Goal: Information Seeking & Learning: Learn about a topic

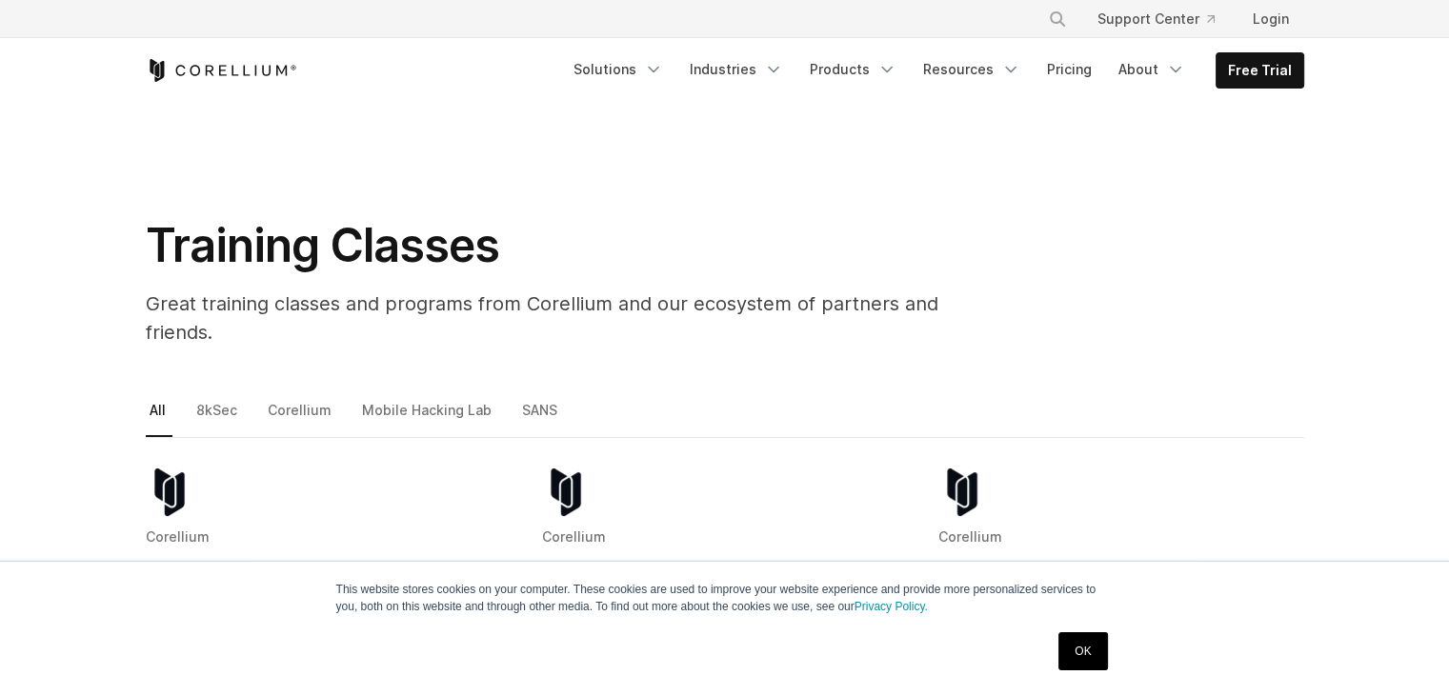
click at [501, 262] on h1 "Training Classes" at bounding box center [574, 245] width 857 height 57
click at [231, 398] on link "8kSec" at bounding box center [217, 418] width 51 height 40
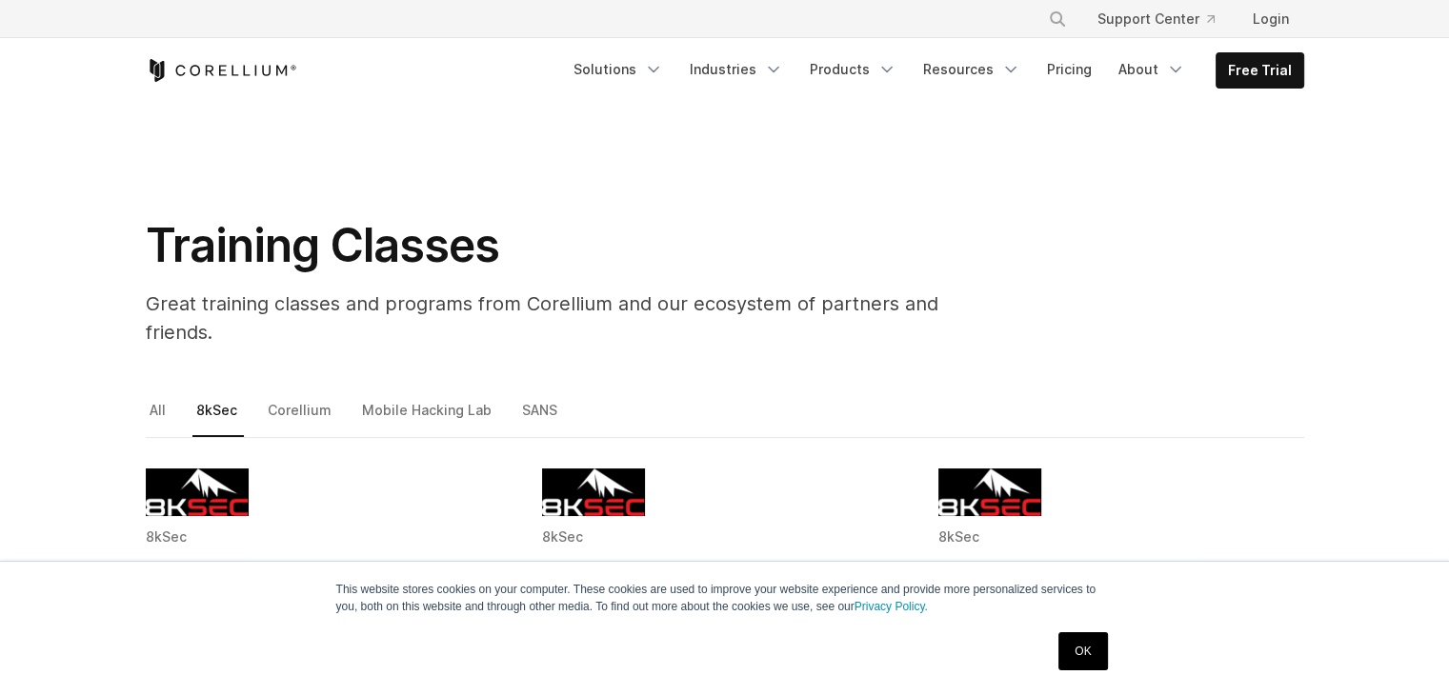
click at [140, 369] on section "Training Classes Great training classes and programs from Corellium and our eco…" at bounding box center [724, 250] width 1449 height 295
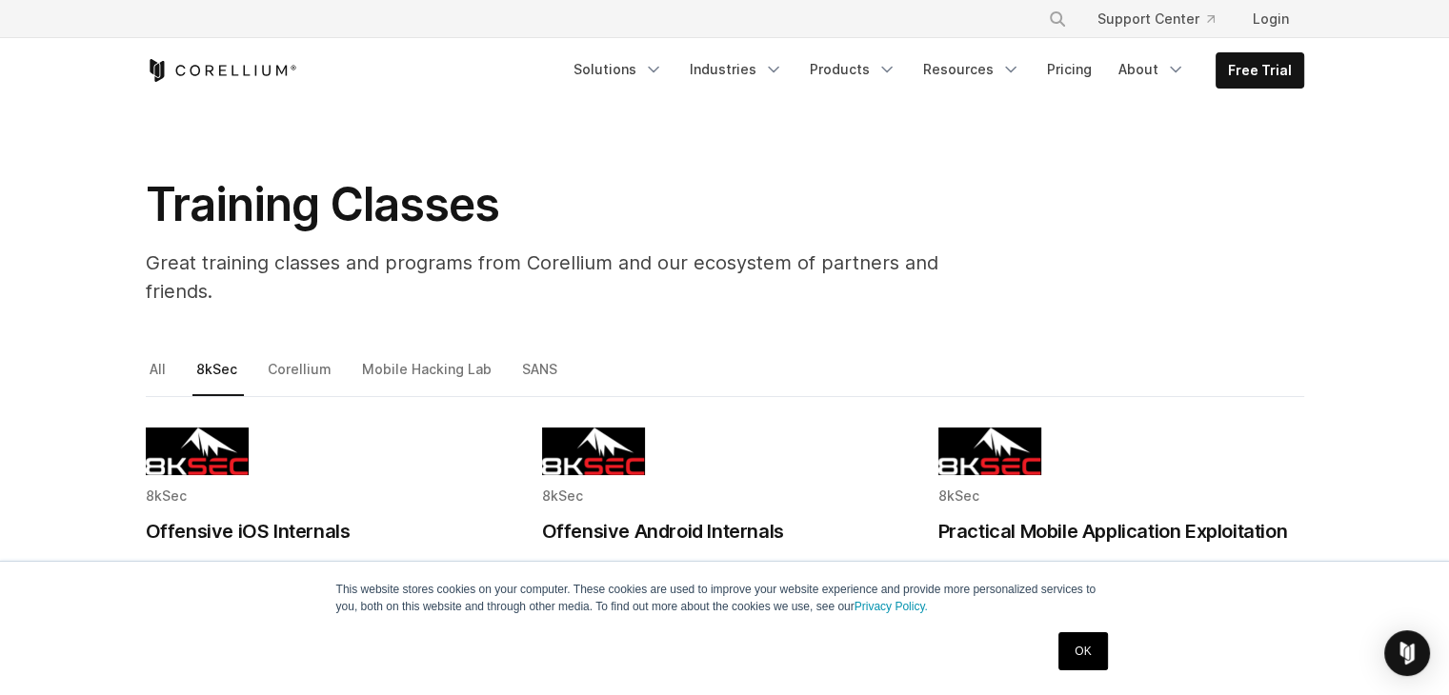
scroll to position [38, 0]
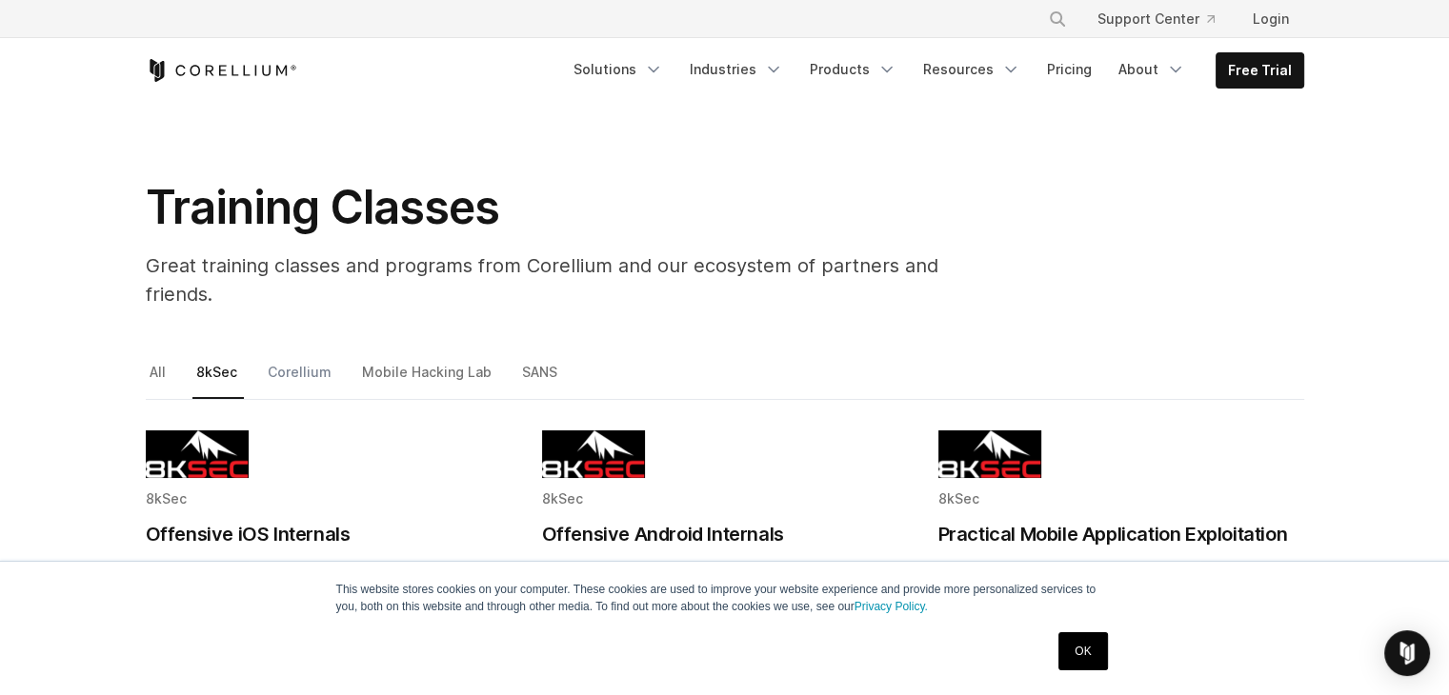
click at [326, 360] on link "Corellium" at bounding box center [301, 380] width 74 height 40
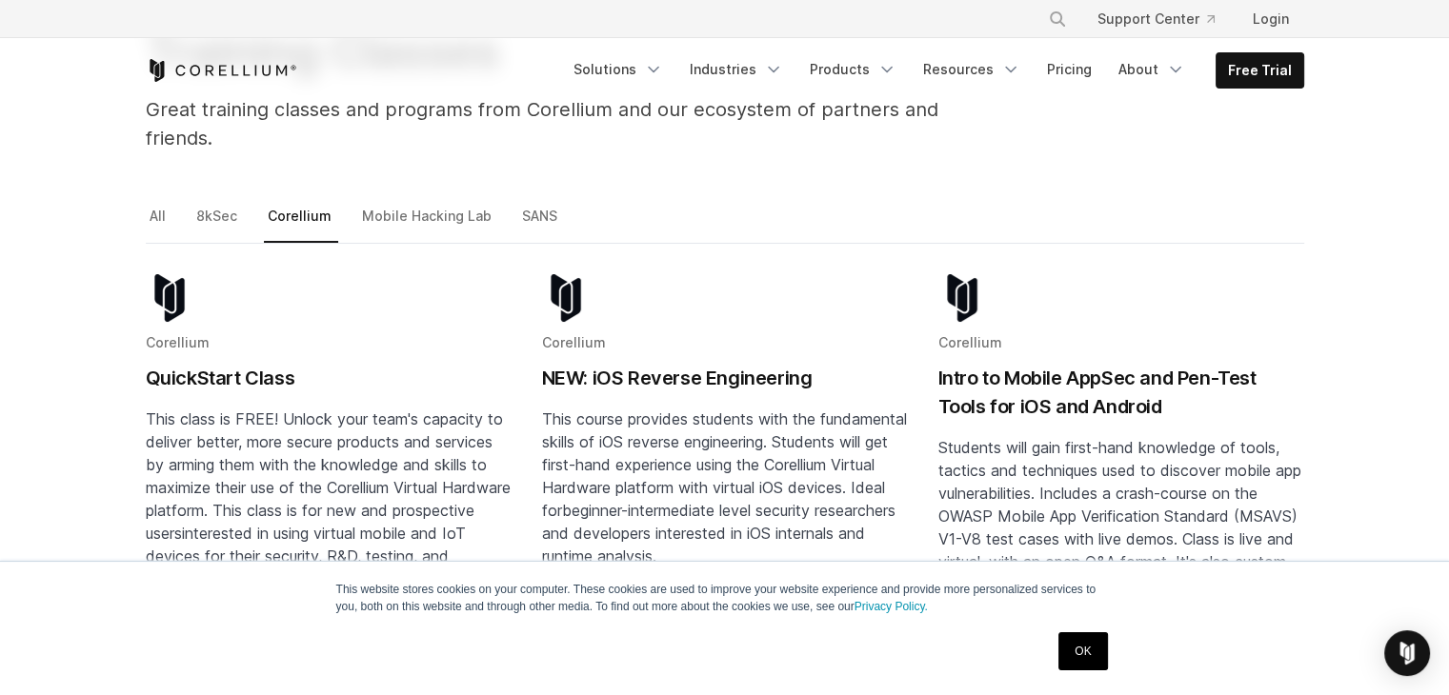
scroll to position [191, 0]
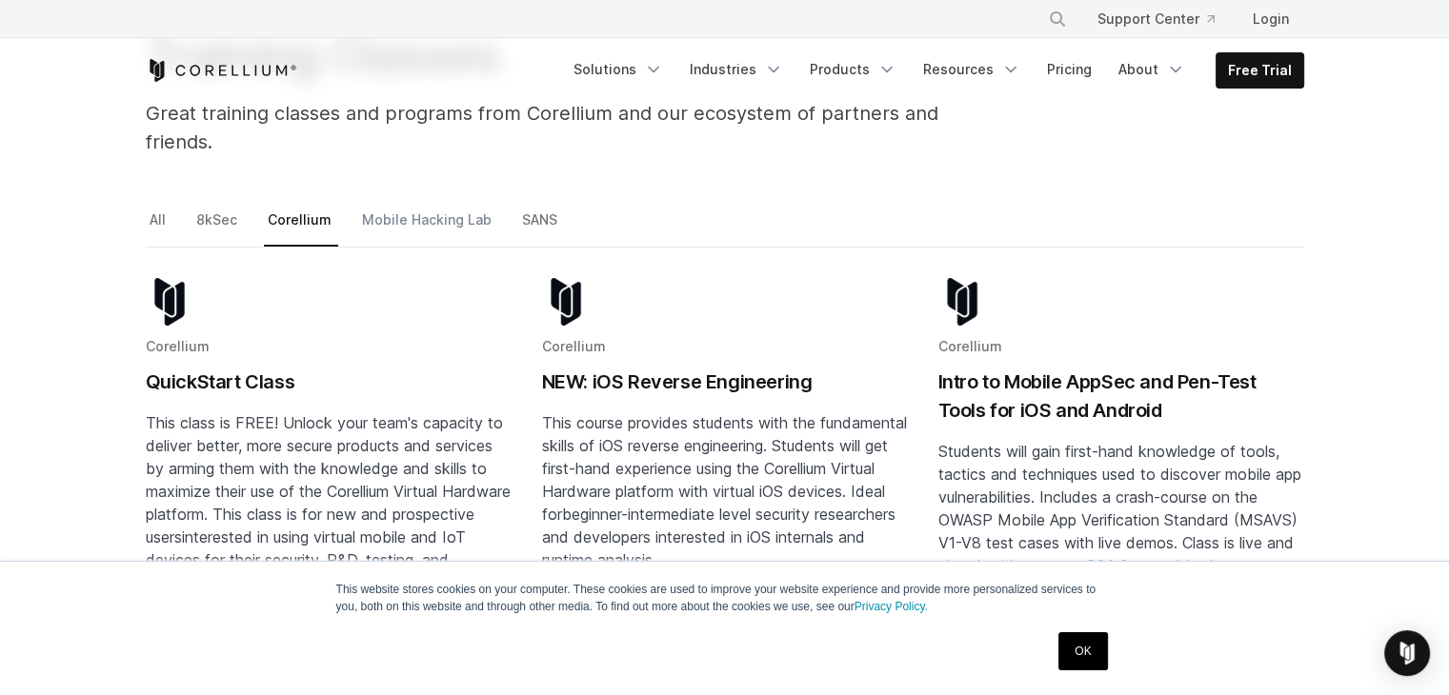
click at [391, 208] on link "Mobile Hacking Lab" at bounding box center [428, 228] width 140 height 40
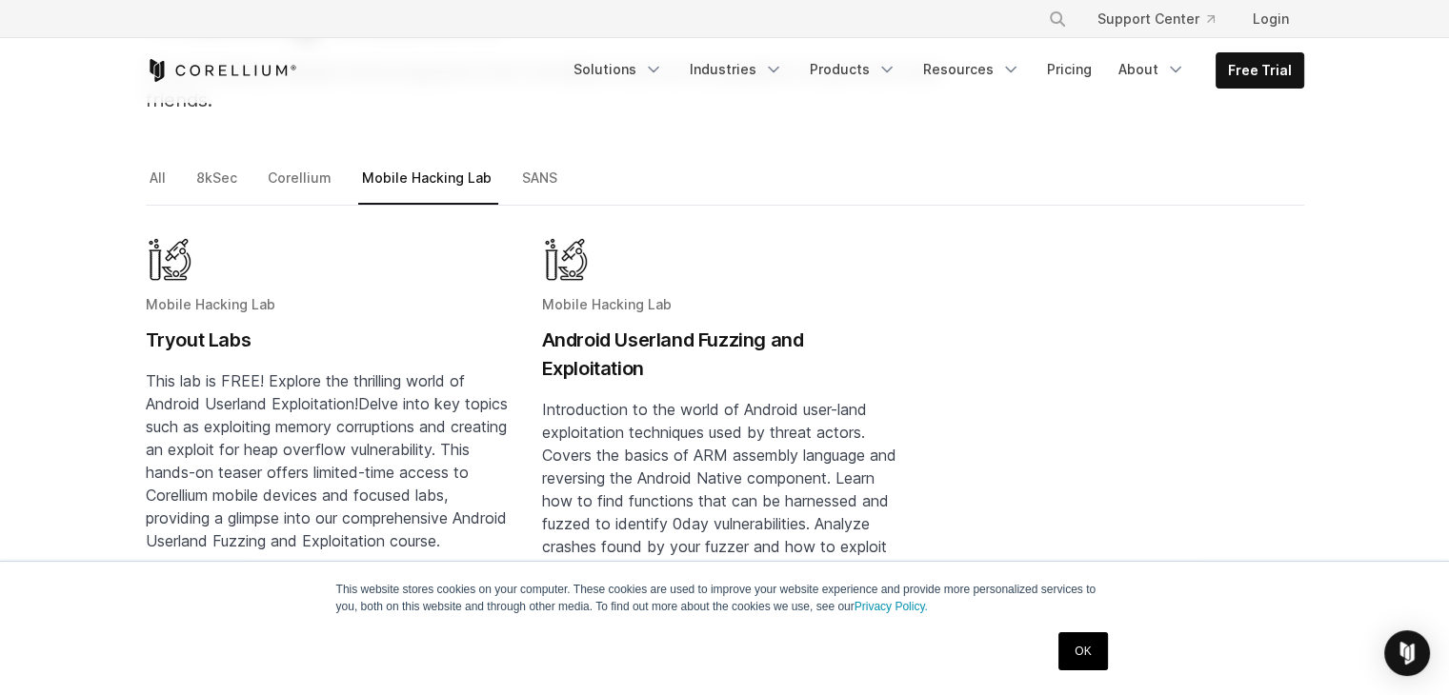
scroll to position [152, 0]
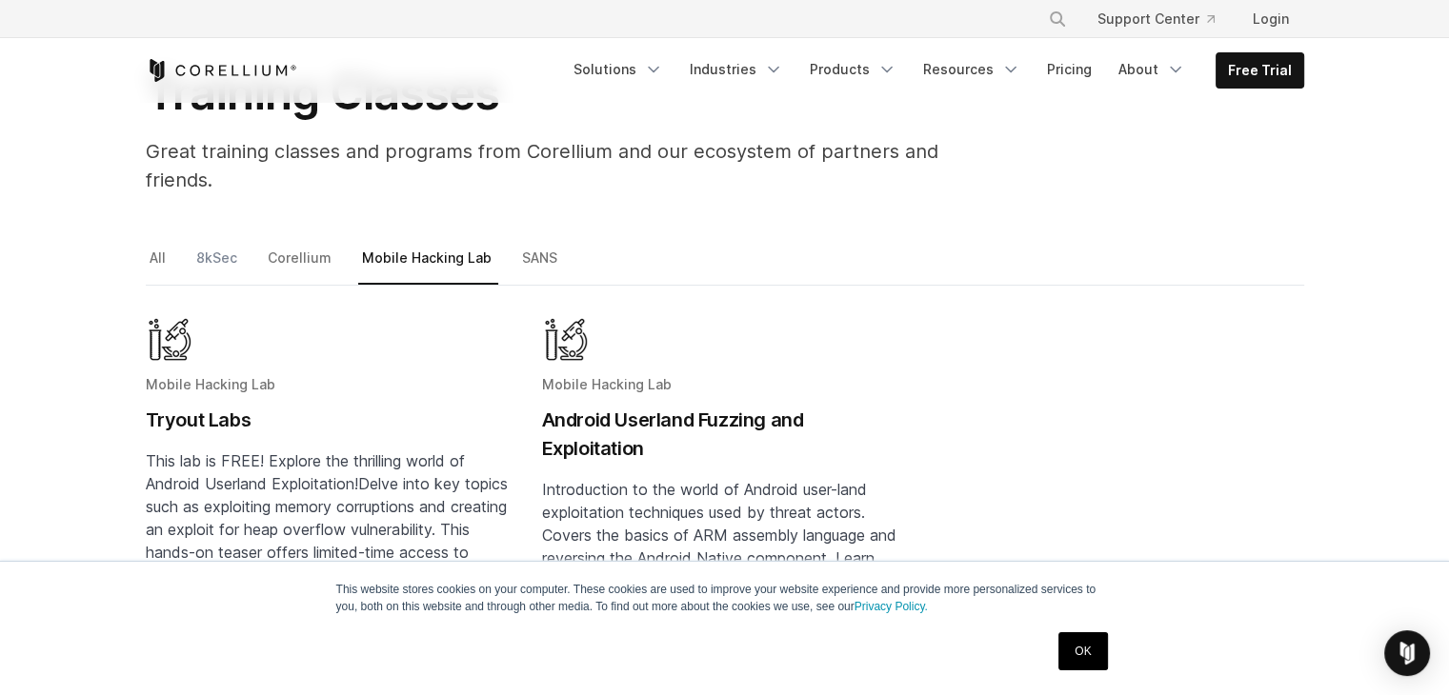
click at [225, 246] on link "8kSec" at bounding box center [217, 266] width 51 height 40
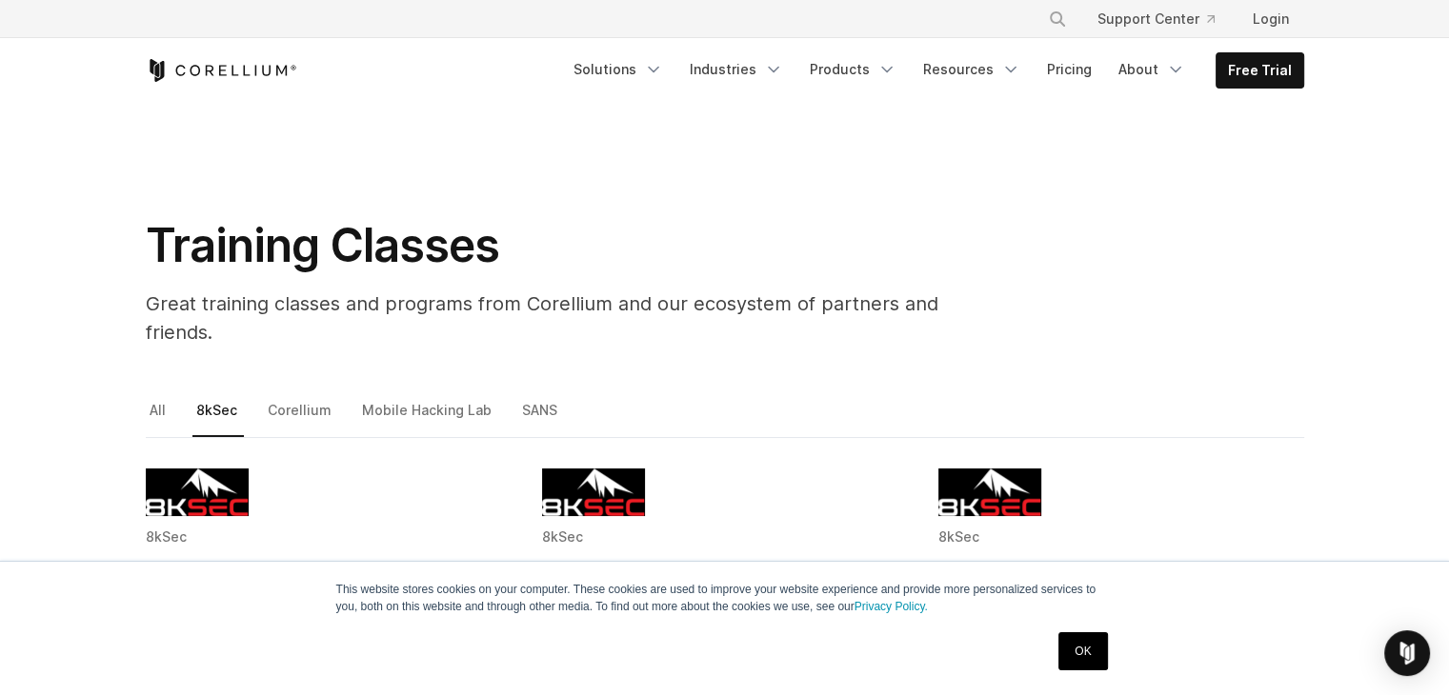
click at [1171, 138] on section "Training Classes Great training classes and programs from Corellium and our eco…" at bounding box center [724, 250] width 1449 height 295
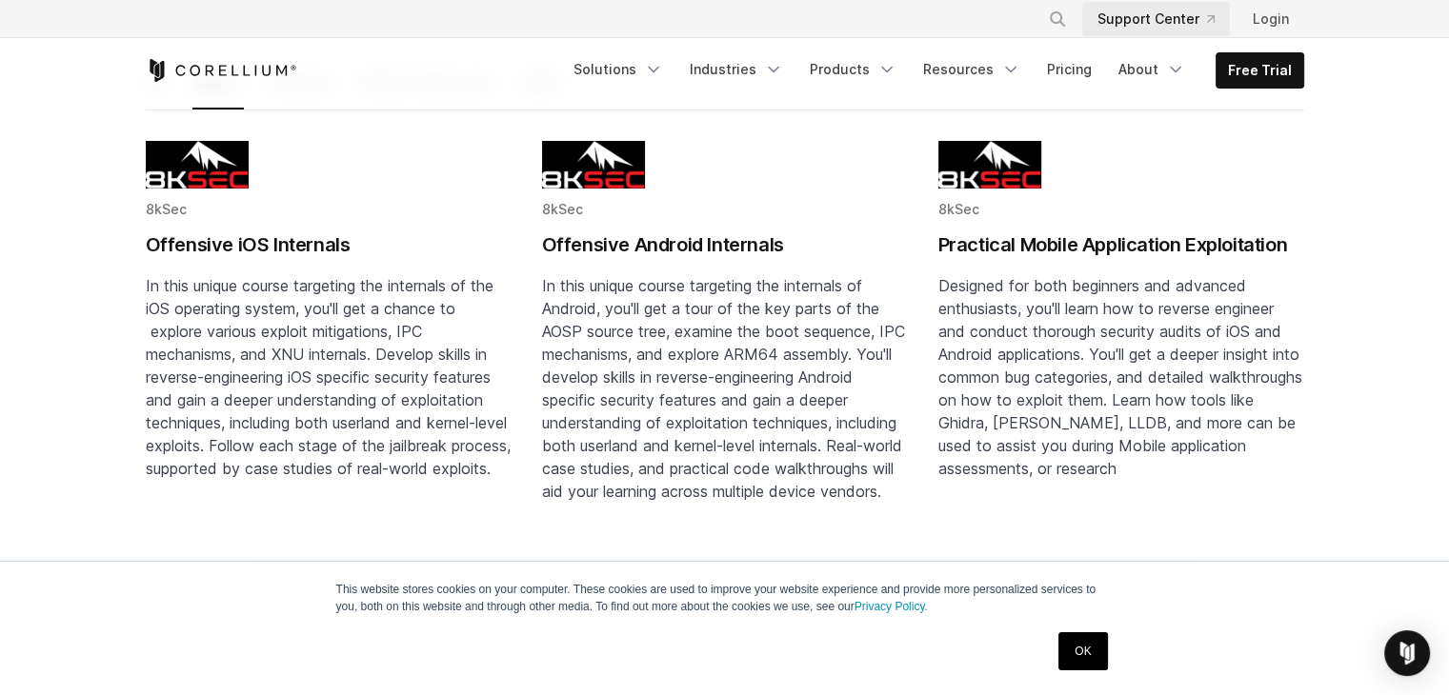
scroll to position [267, 0]
